Goal: Information Seeking & Learning: Find specific fact

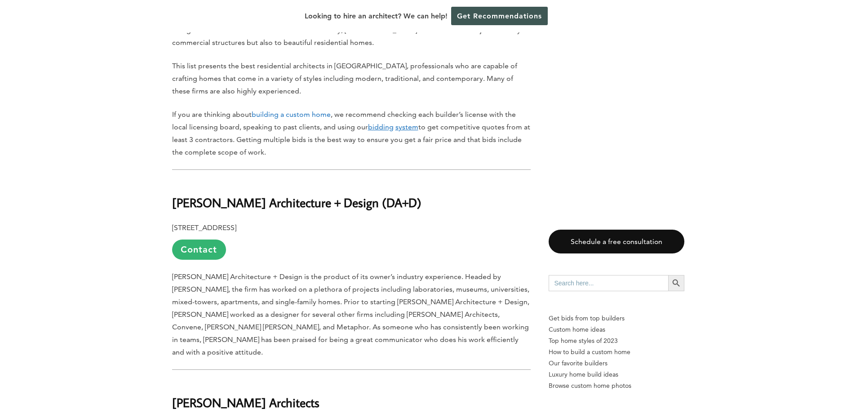
scroll to position [584, 0]
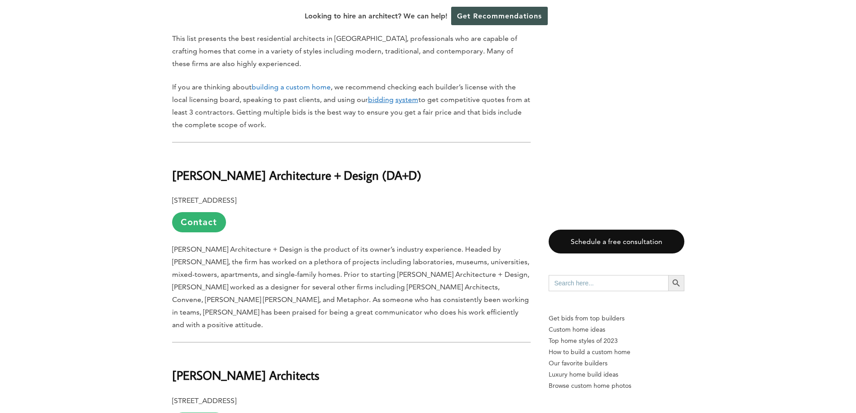
click at [266, 167] on b "[PERSON_NAME] Architecture + Design (DA+D)" at bounding box center [296, 175] width 249 height 16
click at [267, 167] on b "[PERSON_NAME] Architecture + Design (DA+D)" at bounding box center [296, 175] width 249 height 16
click at [268, 167] on b "[PERSON_NAME] Architecture + Design (DA+D)" at bounding box center [296, 175] width 249 height 16
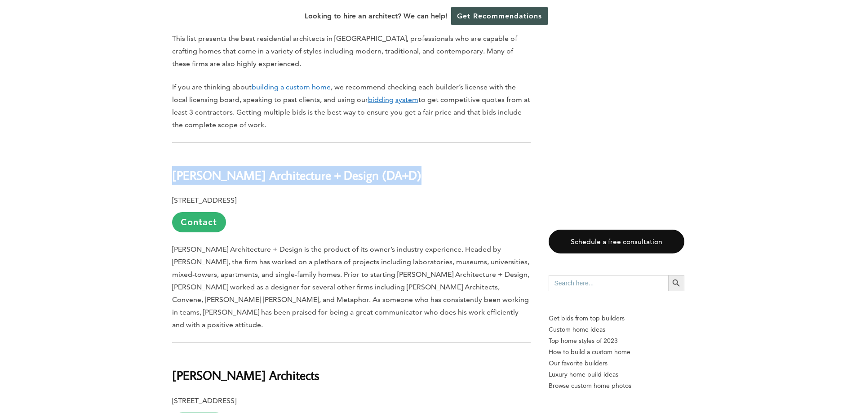
click at [268, 167] on b "[PERSON_NAME] Architecture + Design (DA+D)" at bounding box center [296, 175] width 249 height 16
copy div "[PERSON_NAME] Architecture + Design (DA+D)"
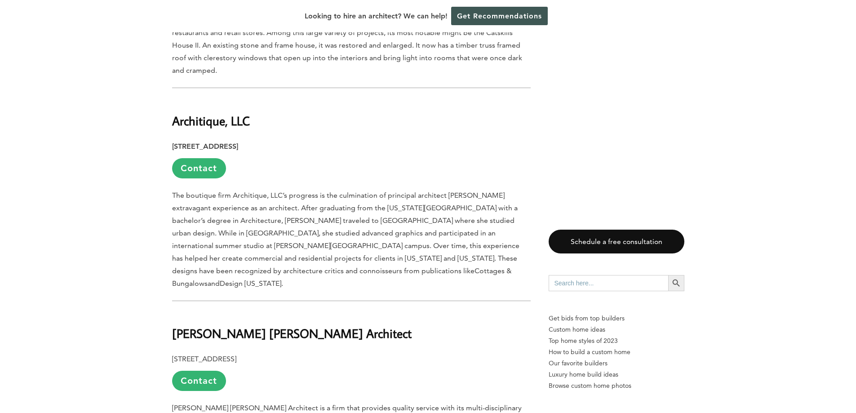
scroll to position [1528, 0]
